Goal: Information Seeking & Learning: Understand process/instructions

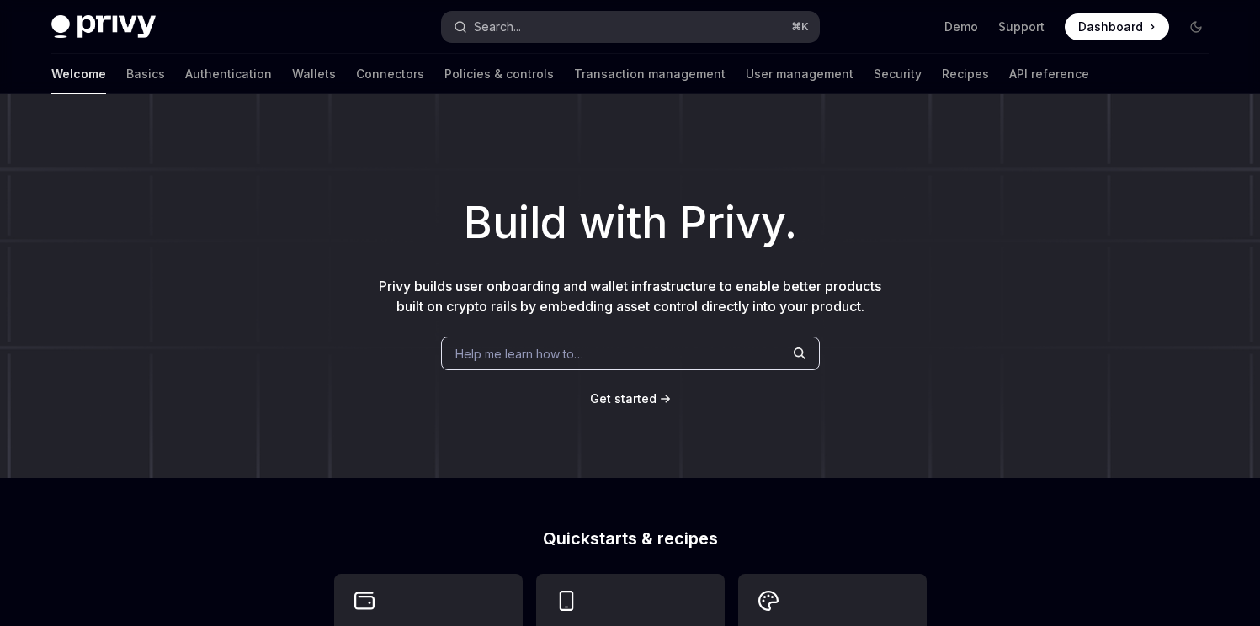
click at [470, 35] on div "Search..." at bounding box center [487, 27] width 67 height 20
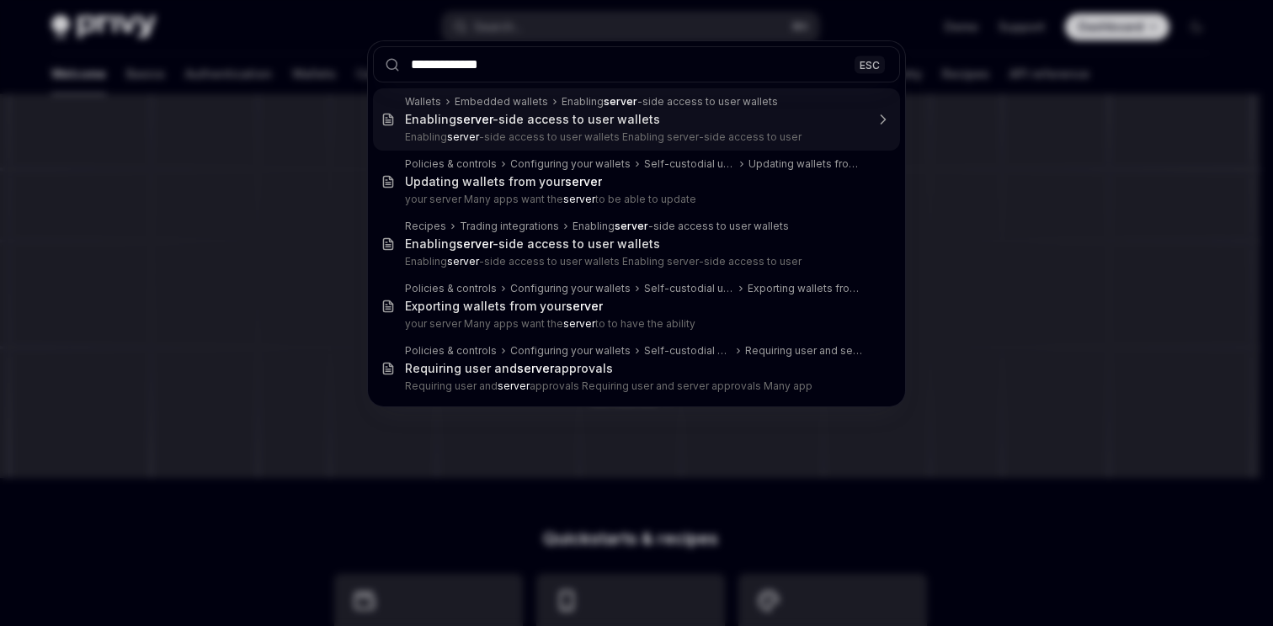
type input "**********"
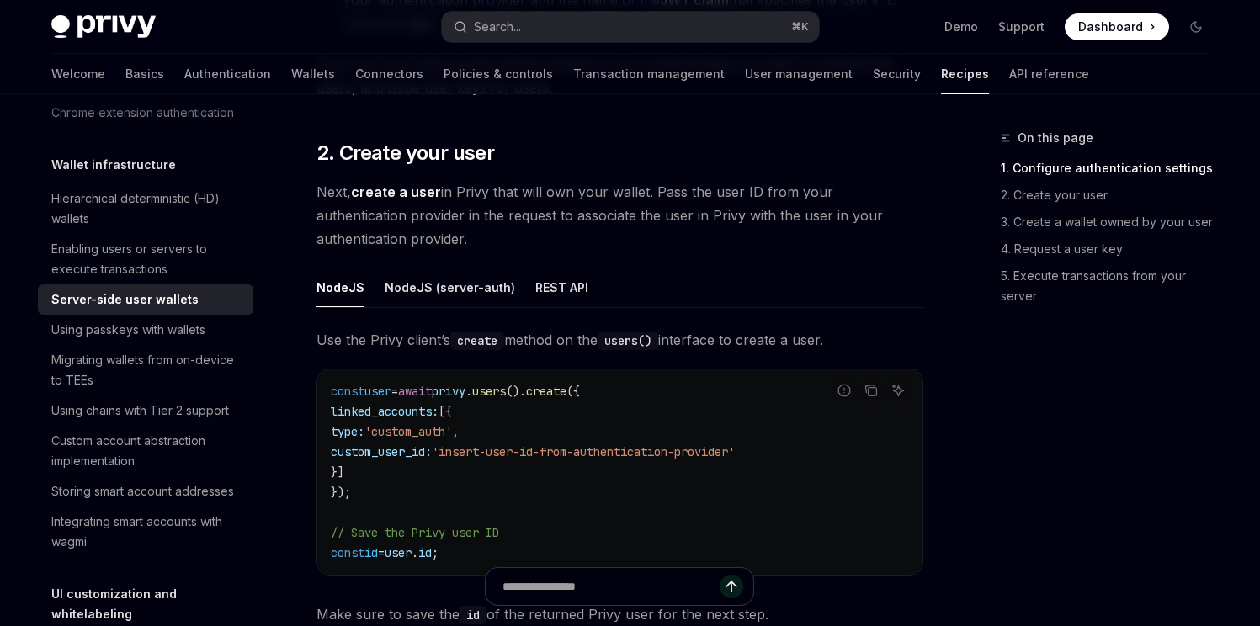
scroll to position [1449, 0]
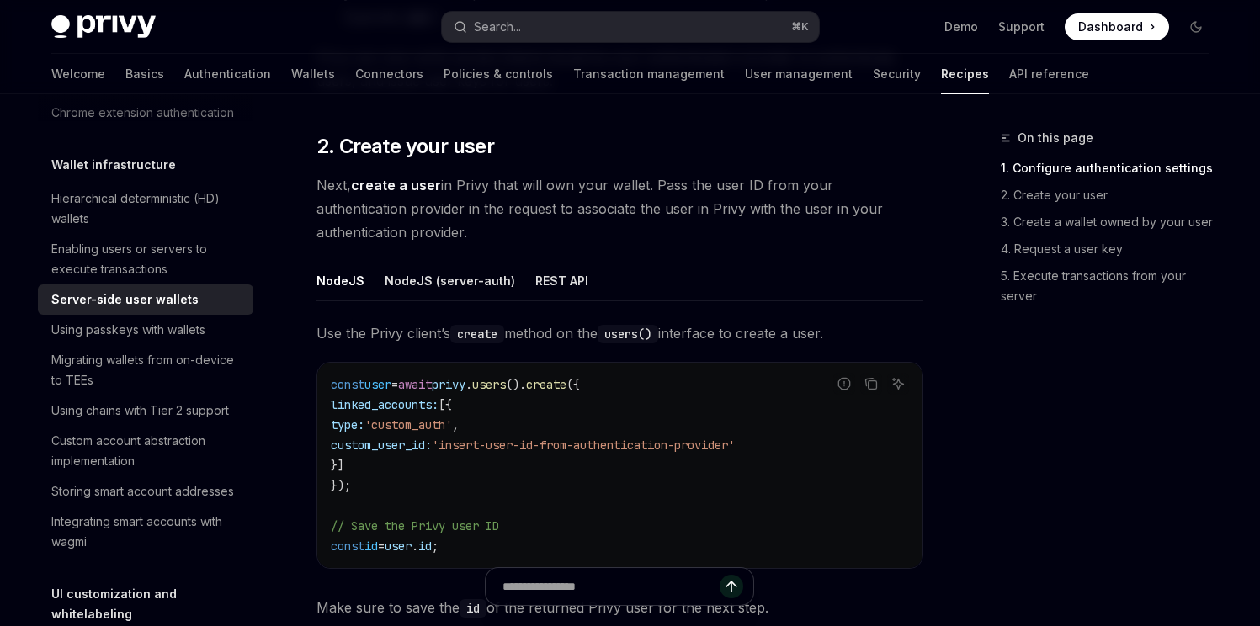
click at [470, 292] on div "NodeJS (server-auth)" at bounding box center [450, 281] width 130 height 40
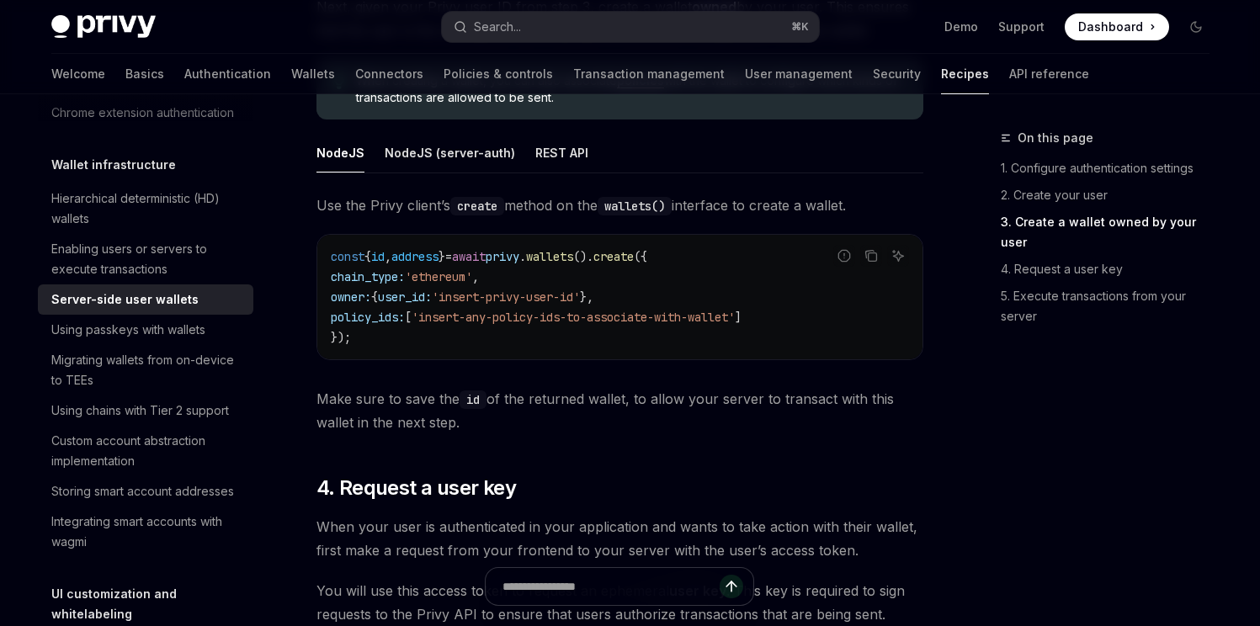
scroll to position [2166, 0]
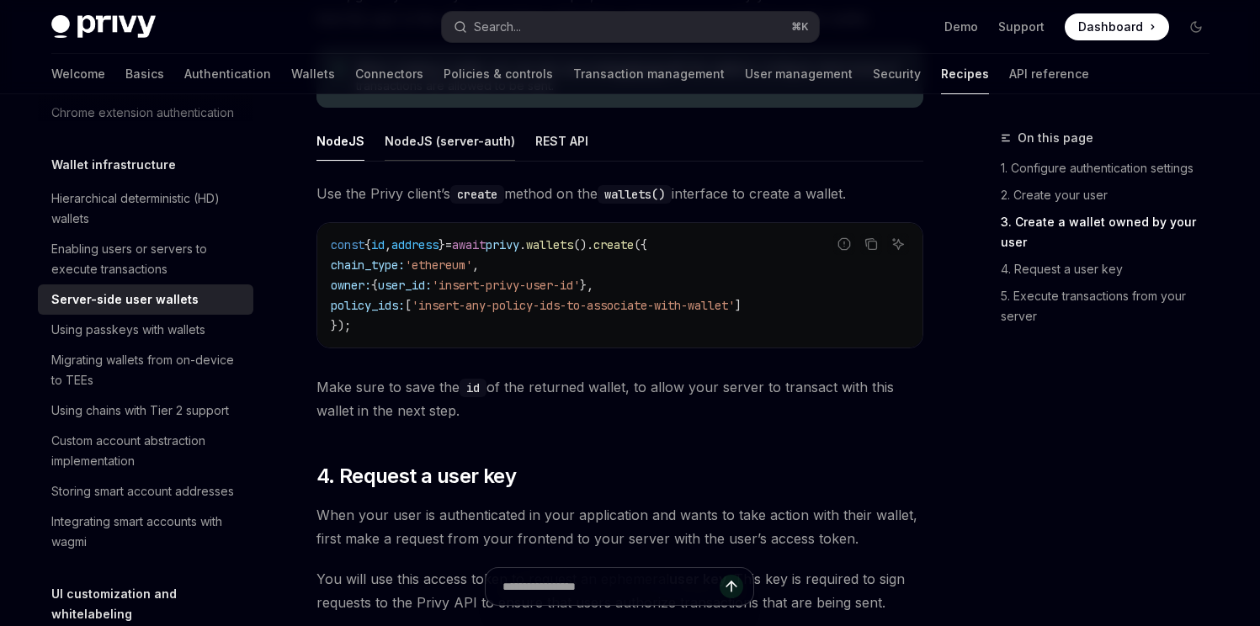
click at [479, 139] on div "NodeJS (server-auth)" at bounding box center [450, 141] width 130 height 40
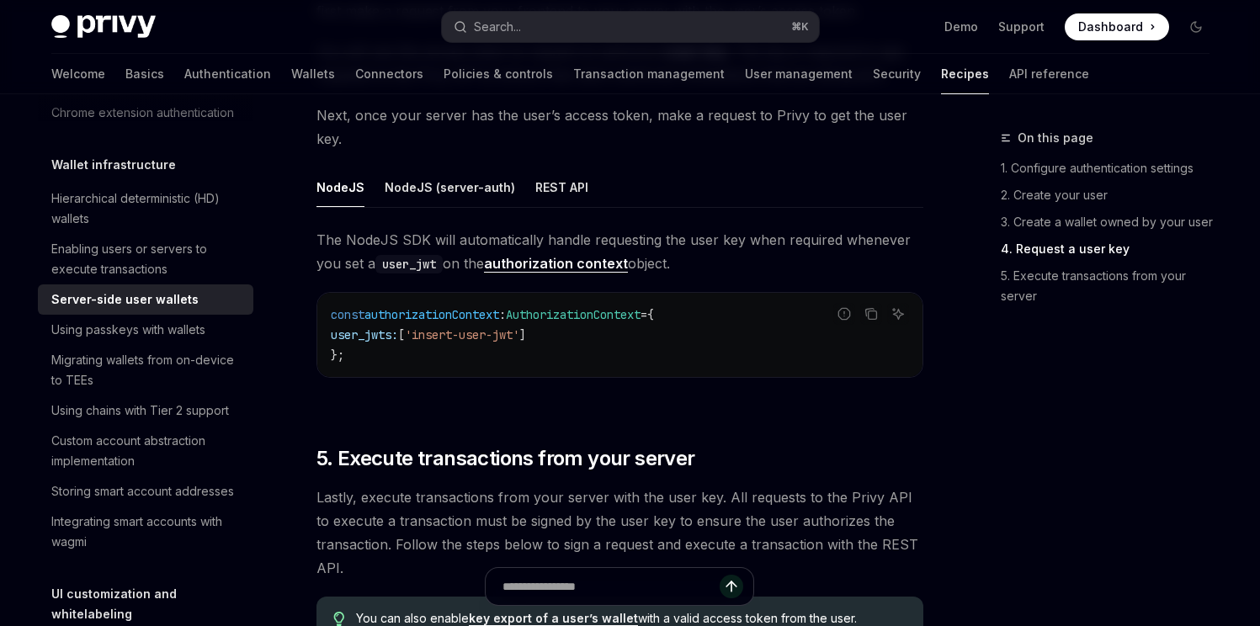
scroll to position [2697, 0]
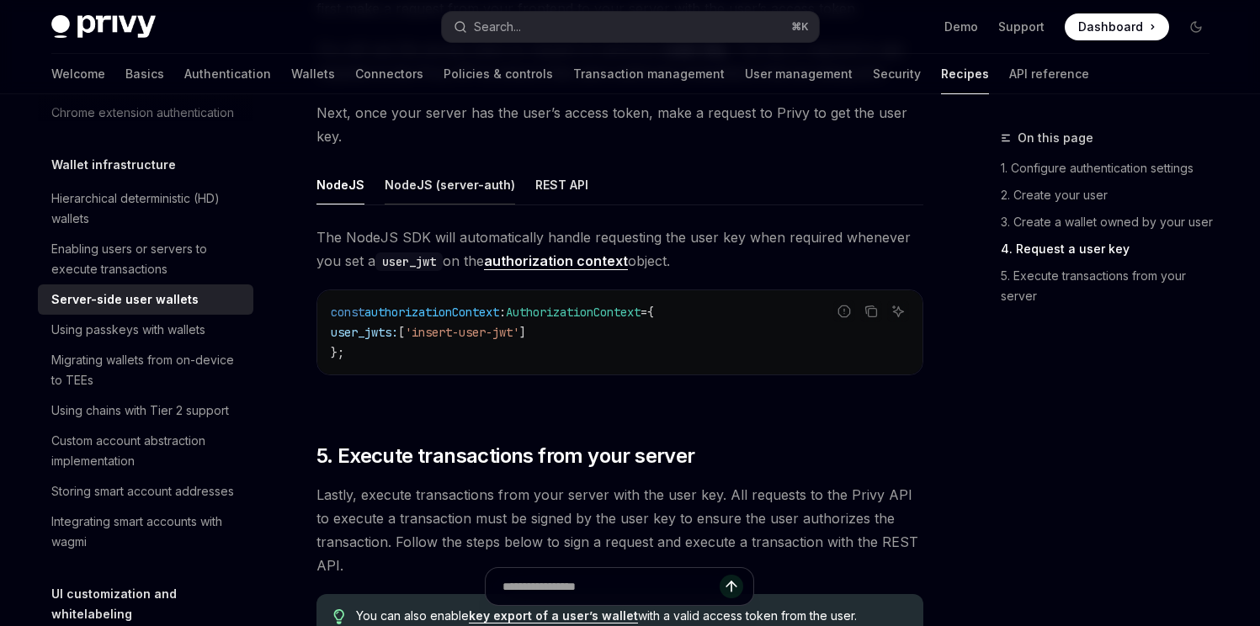
click at [454, 192] on div "NodeJS (server-auth)" at bounding box center [450, 185] width 130 height 40
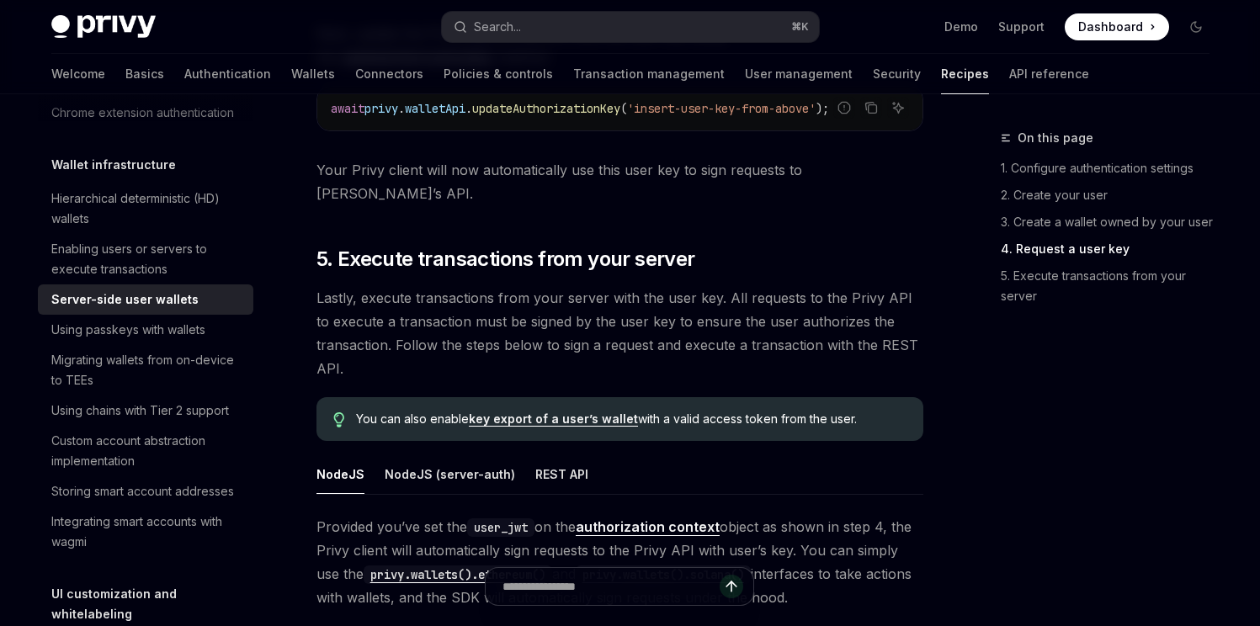
scroll to position [3133, 0]
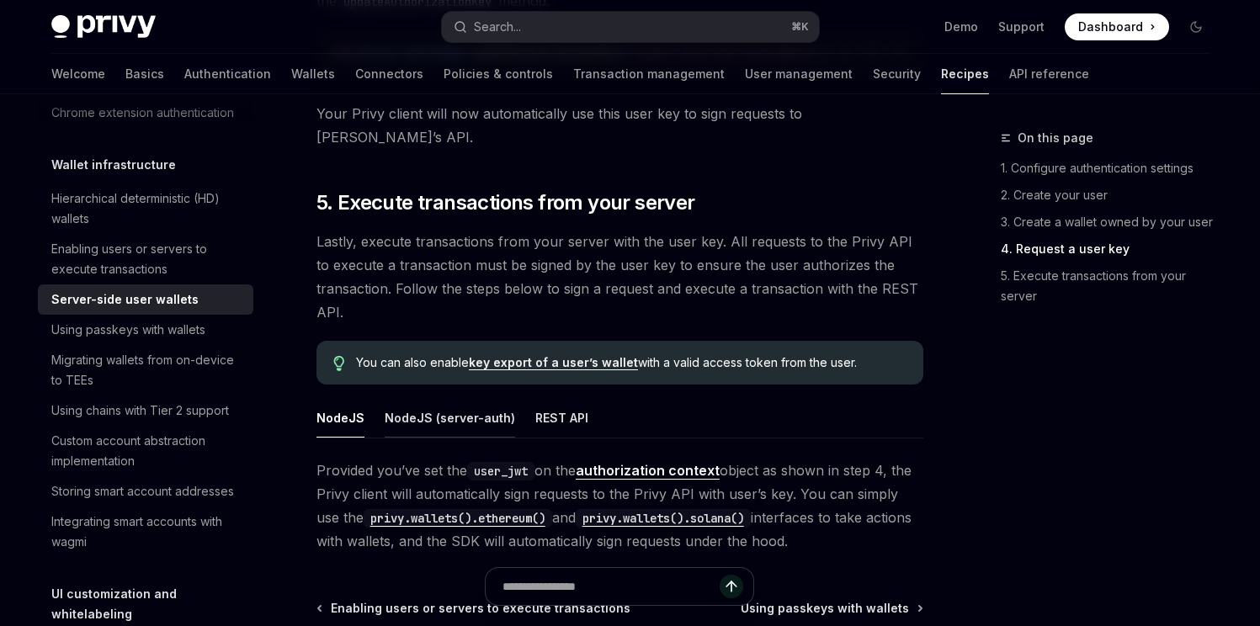
click at [453, 401] on div "NodeJS (server-auth)" at bounding box center [450, 418] width 130 height 40
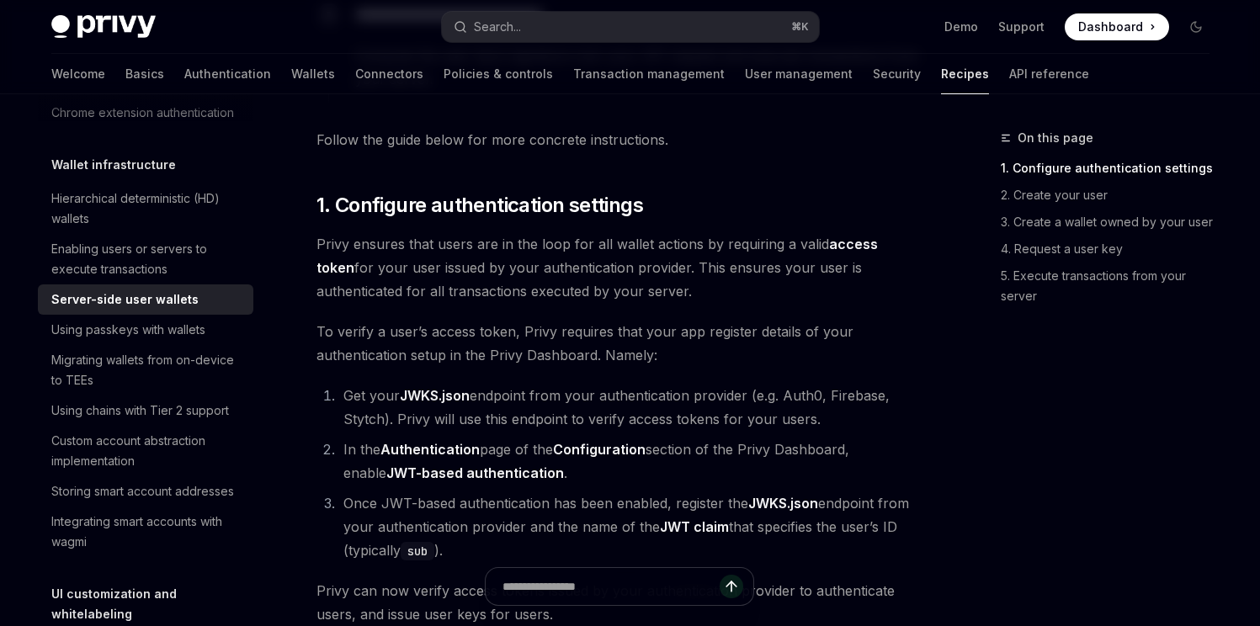
scroll to position [921, 0]
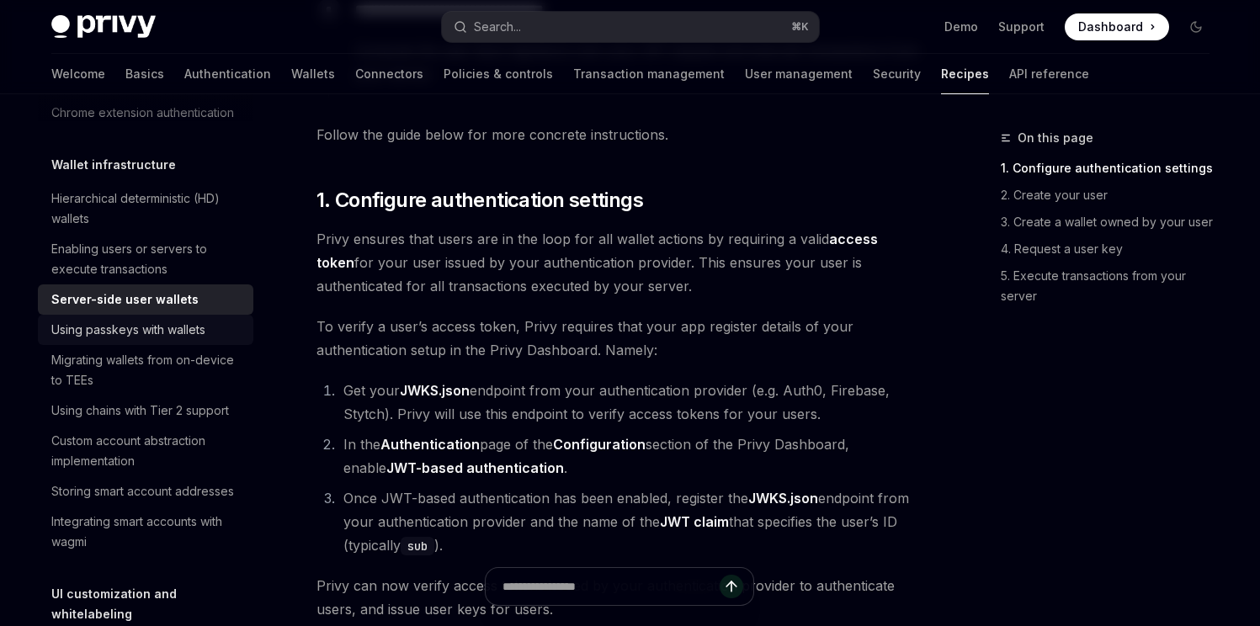
click at [162, 340] on div "Using passkeys with wallets" at bounding box center [128, 330] width 154 height 20
type textarea "*"
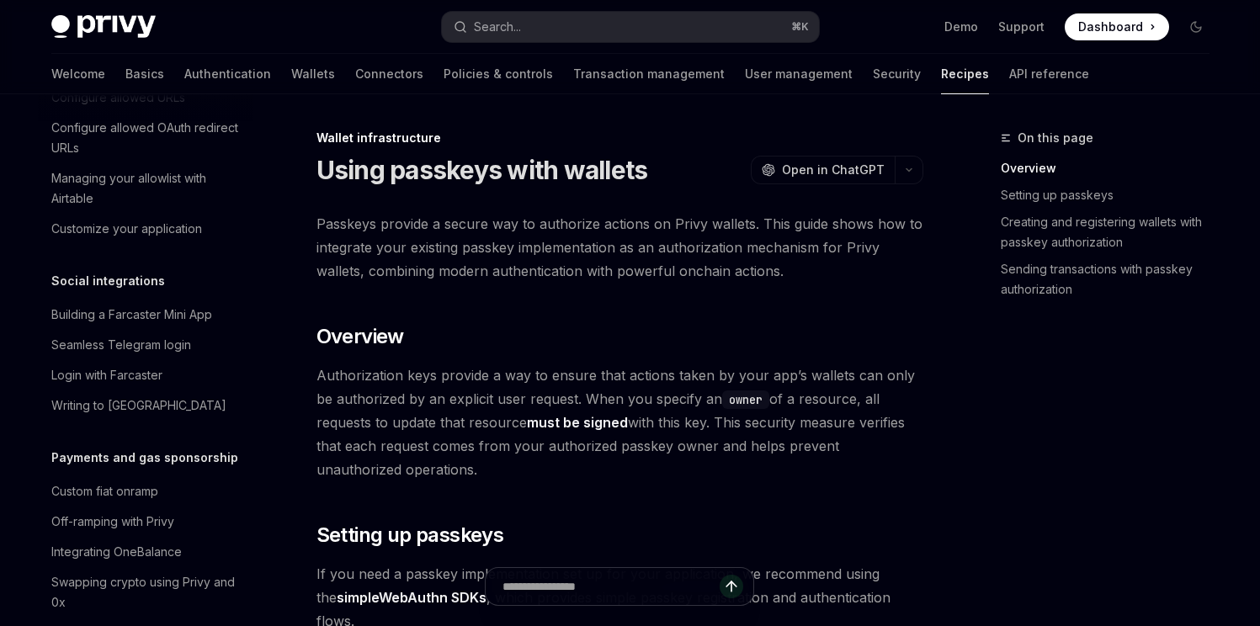
scroll to position [1161, 0]
